Goal: Find specific page/section: Find specific page/section

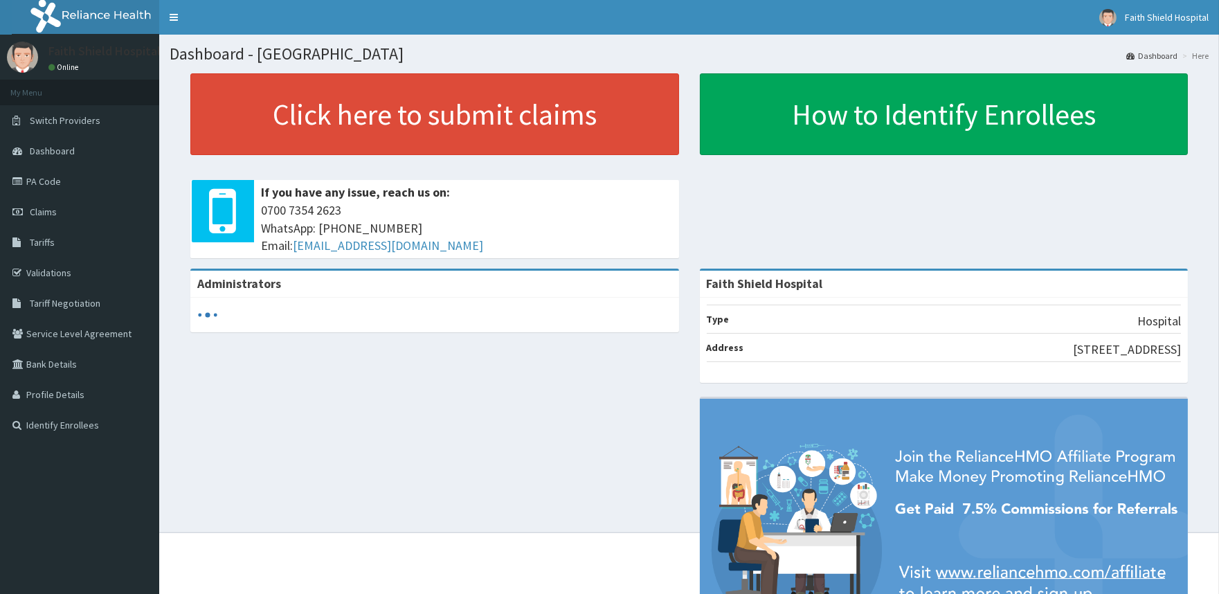
click at [98, 149] on link "Dashboard" at bounding box center [79, 151] width 159 height 30
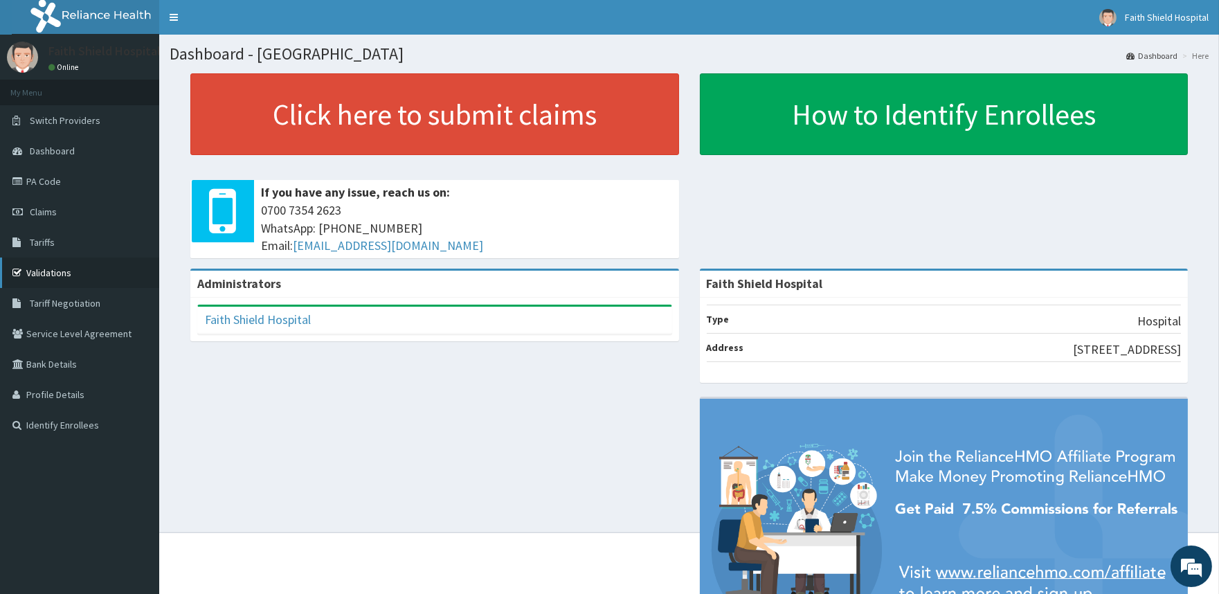
click at [64, 267] on link "Validations" at bounding box center [79, 273] width 159 height 30
